Goal: Transaction & Acquisition: Purchase product/service

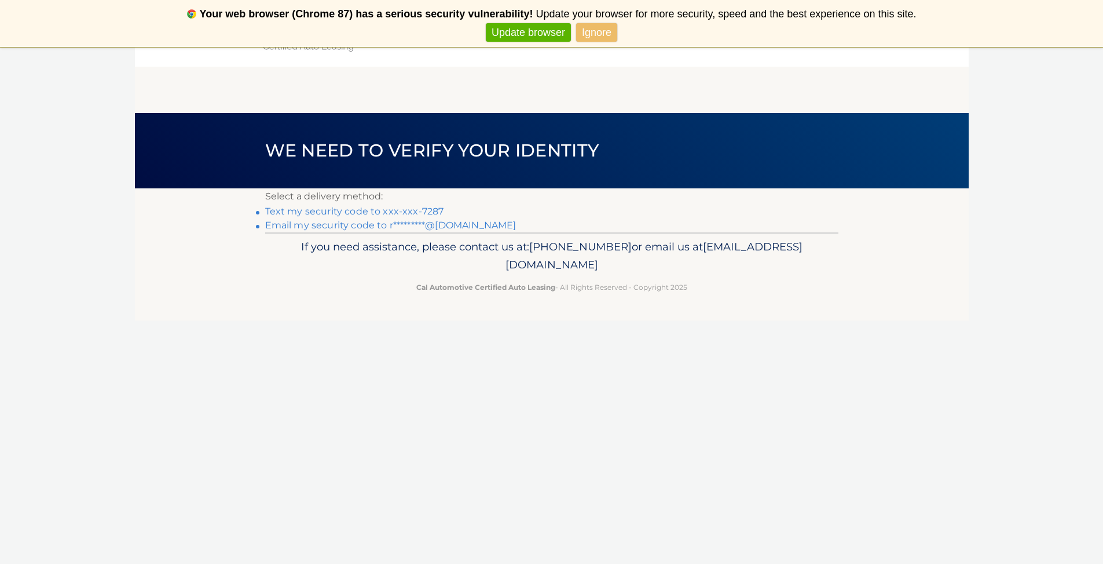
click at [404, 210] on link "Text my security code to xxx-xxx-7287" at bounding box center [354, 211] width 179 height 11
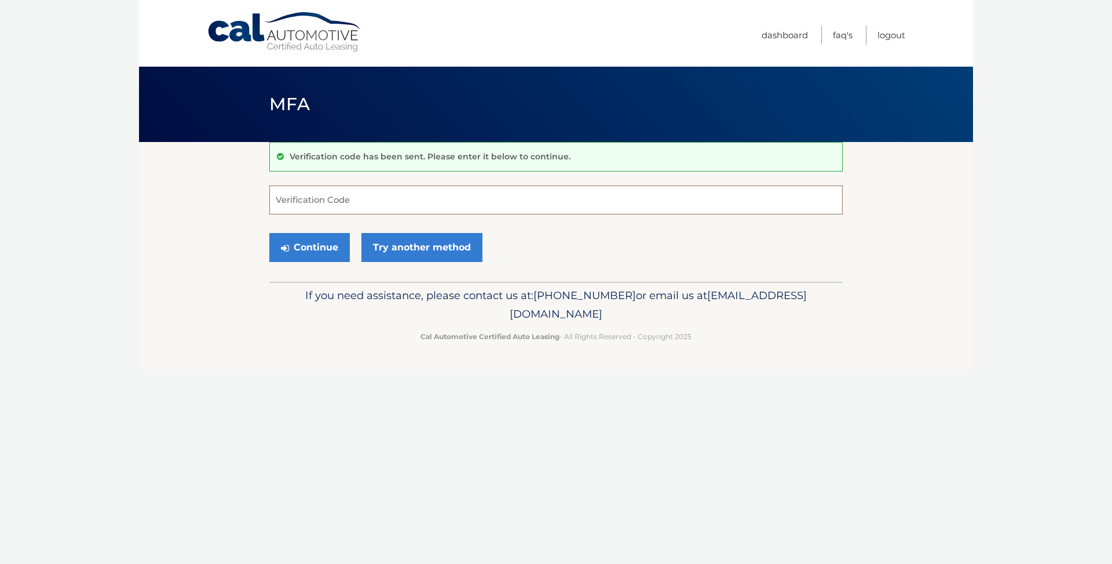
click at [404, 210] on input "Verification Code" at bounding box center [555, 199] width 573 height 29
type input "927818"
click at [320, 246] on button "Continue" at bounding box center [309, 247] width 81 height 29
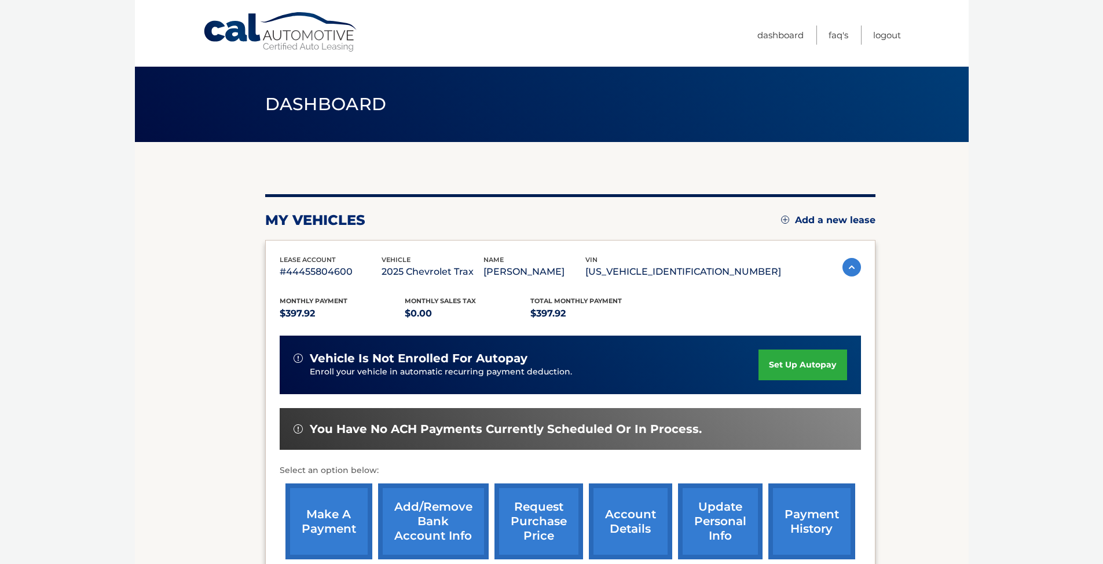
scroll to position [136, 0]
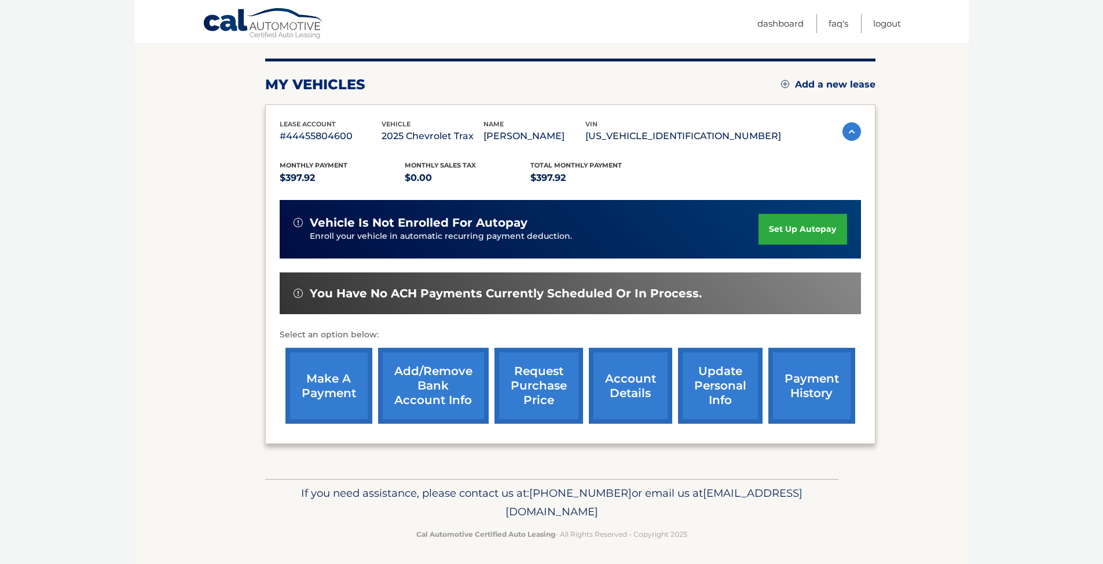
click at [320, 390] on link "make a payment" at bounding box center [329, 386] width 87 height 76
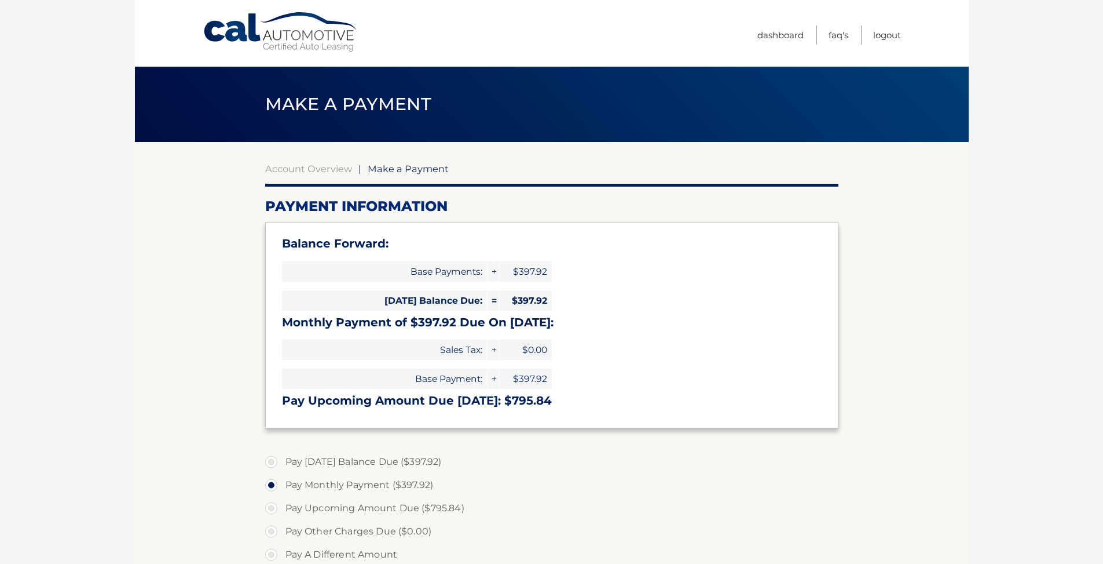
select select "NTkzMzM2ODUtZjA3MS00MThlLWIwZjYtYzFiODE0MzlhMjhl"
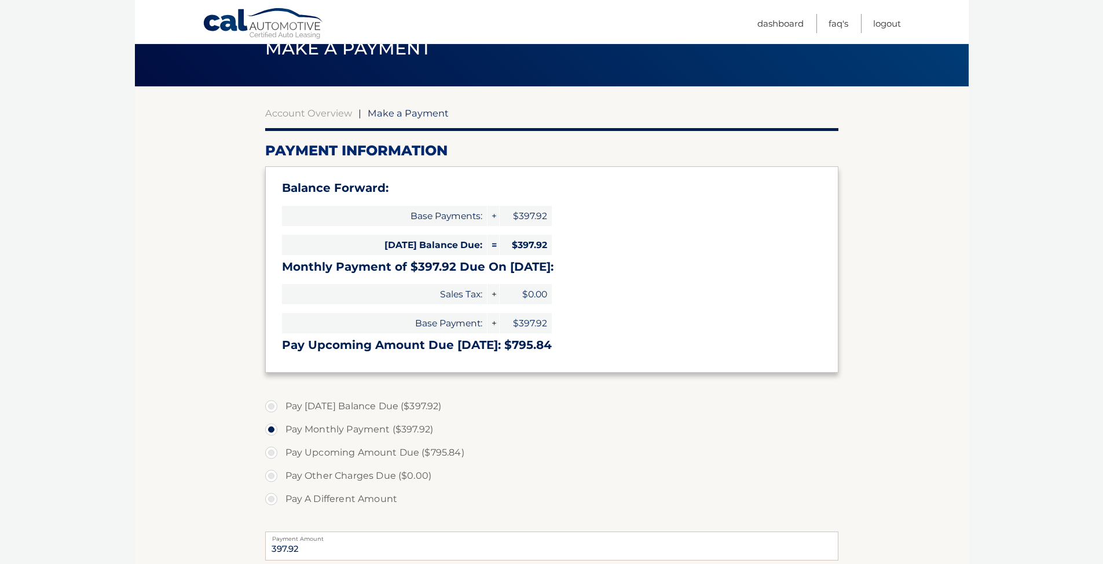
scroll to position [104, 0]
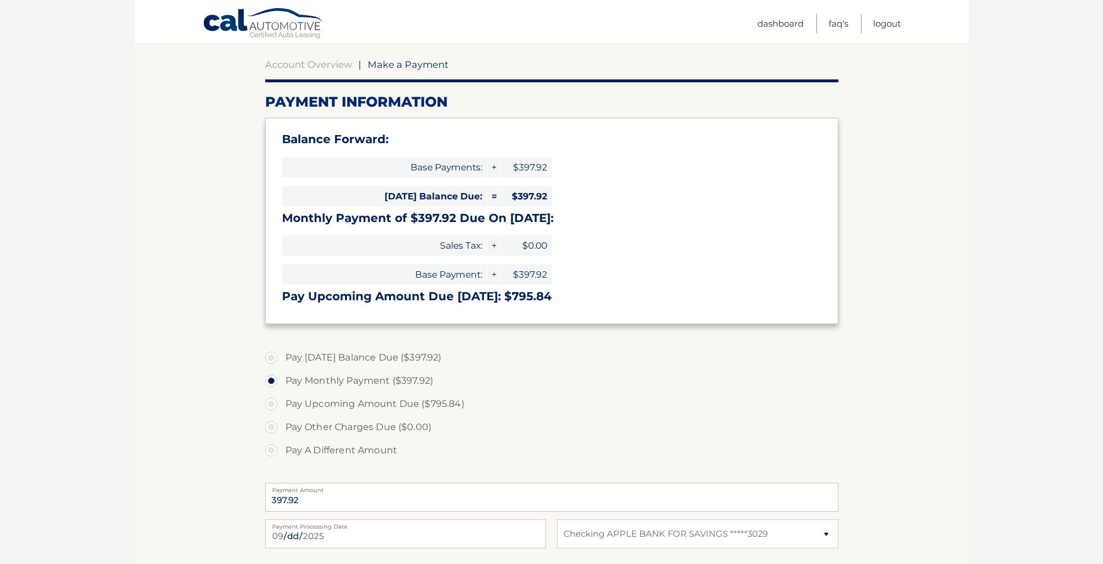
click at [274, 357] on label "Pay [DATE] Balance Due ($397.92)" at bounding box center [551, 357] width 573 height 23
click at [274, 357] on input "Pay Today's Balance Due ($397.92)" at bounding box center [276, 355] width 12 height 19
radio input "true"
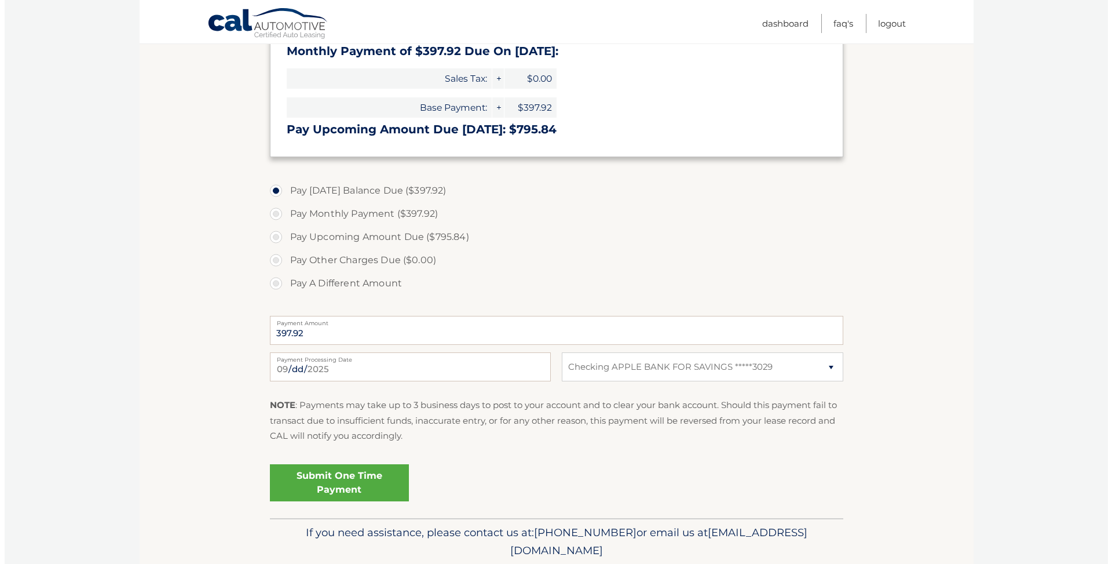
scroll to position [269, 0]
click at [331, 481] on link "Submit One Time Payment" at bounding box center [334, 484] width 139 height 37
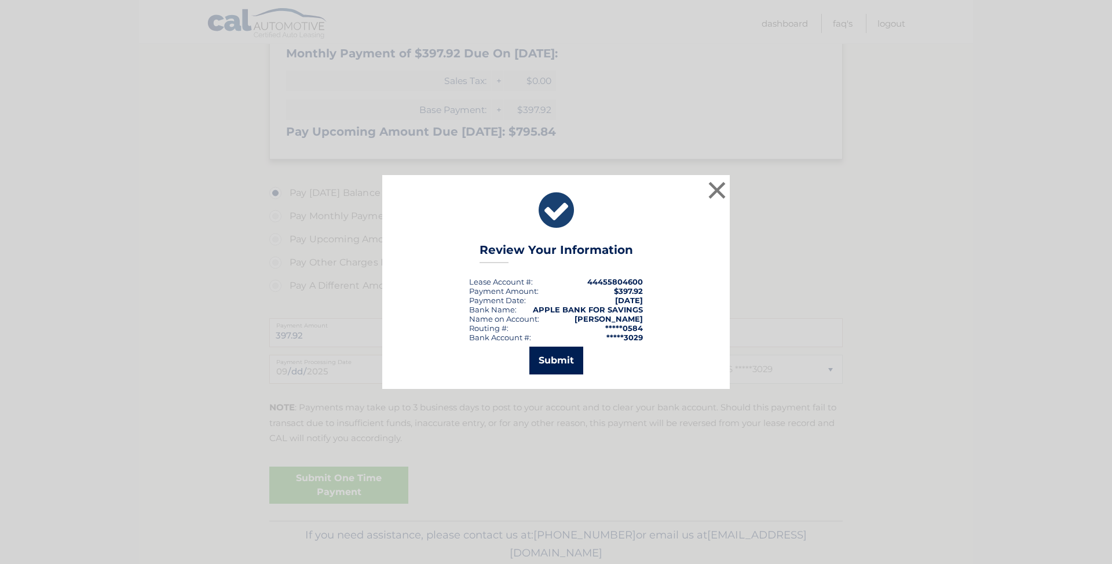
click at [554, 362] on button "Submit" at bounding box center [556, 360] width 54 height 28
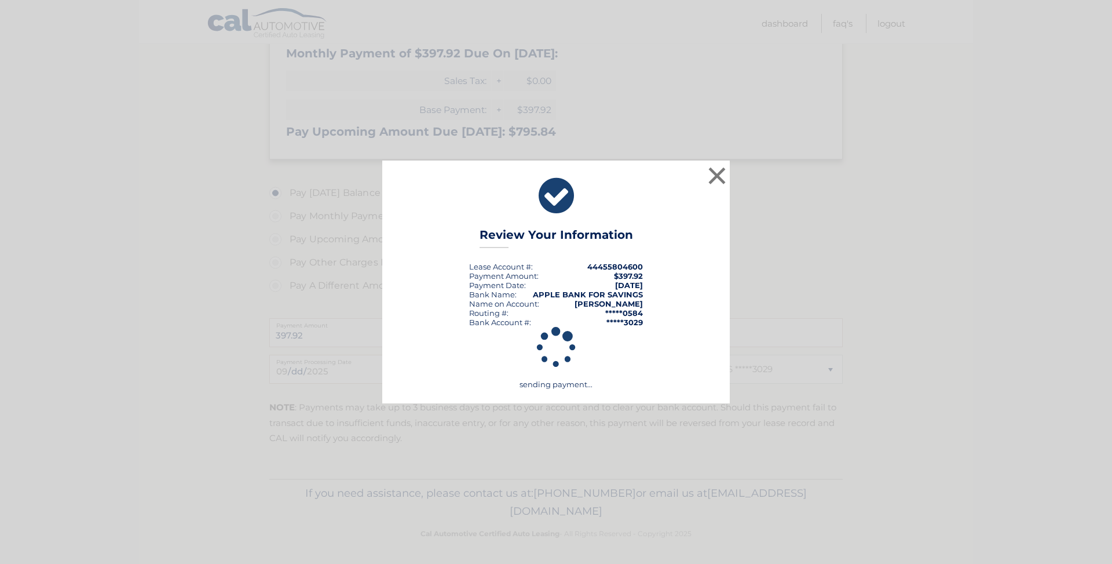
scroll to position [268, 0]
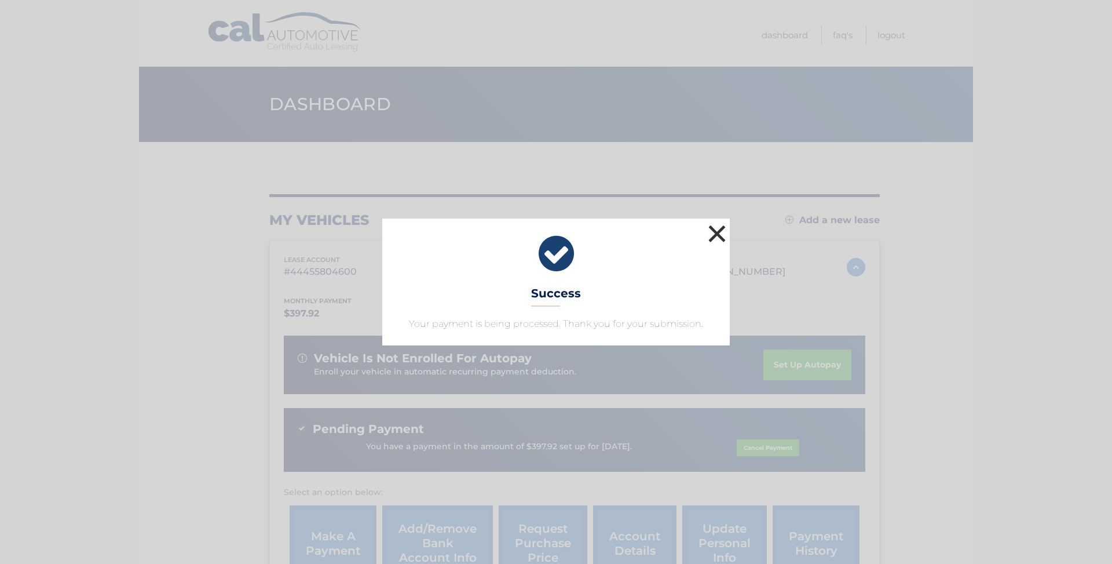
click at [714, 231] on button "×" at bounding box center [716, 233] width 23 height 23
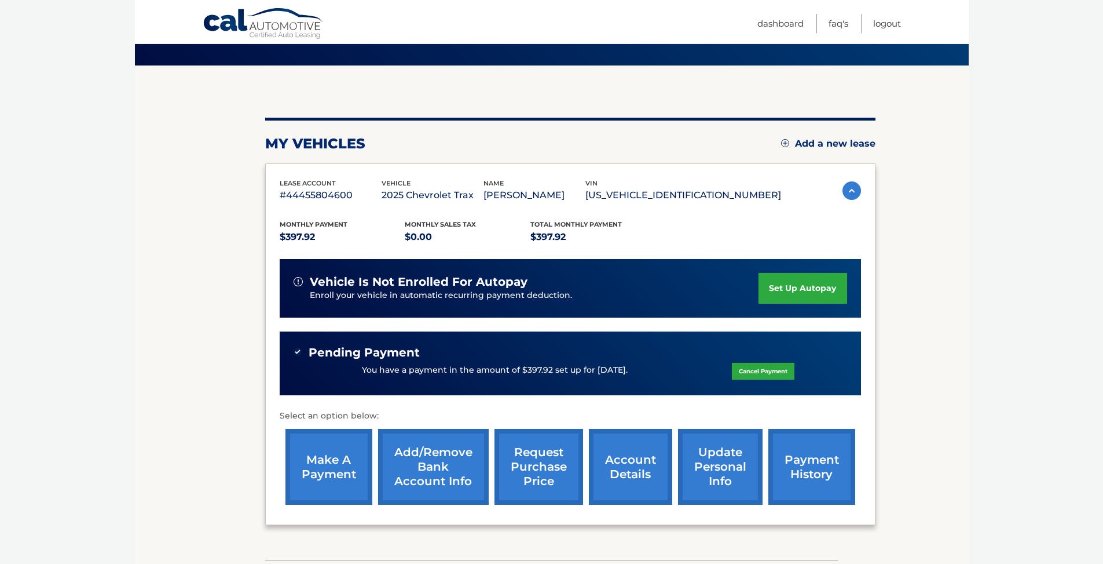
scroll to position [157, 0]
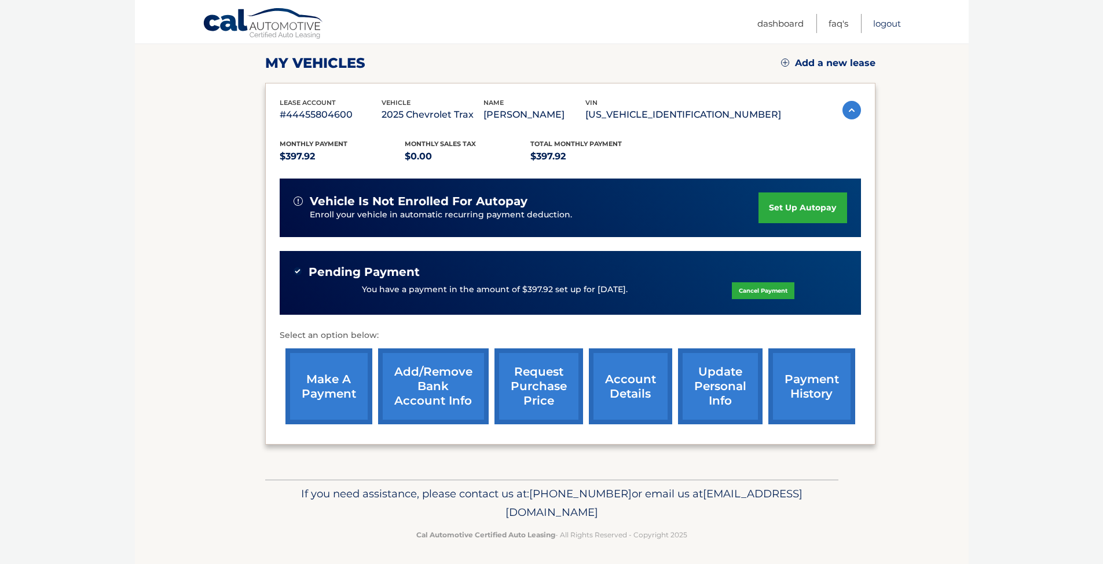
click at [885, 24] on link "Logout" at bounding box center [887, 23] width 28 height 19
